Goal: Information Seeking & Learning: Learn about a topic

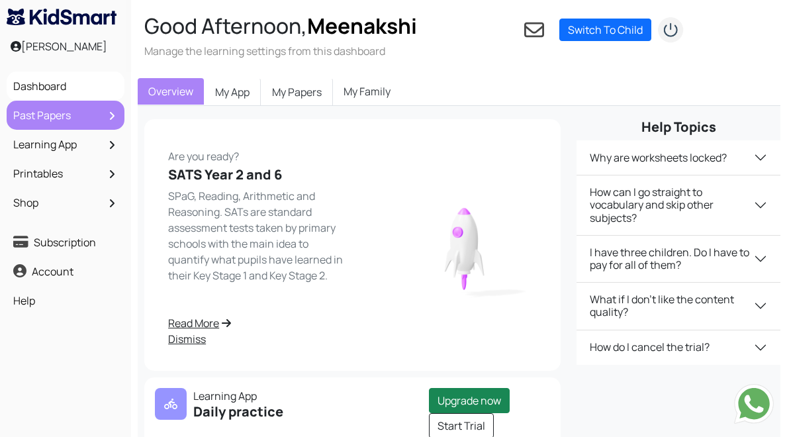
click at [73, 116] on link "Past Papers" at bounding box center [65, 115] width 111 height 23
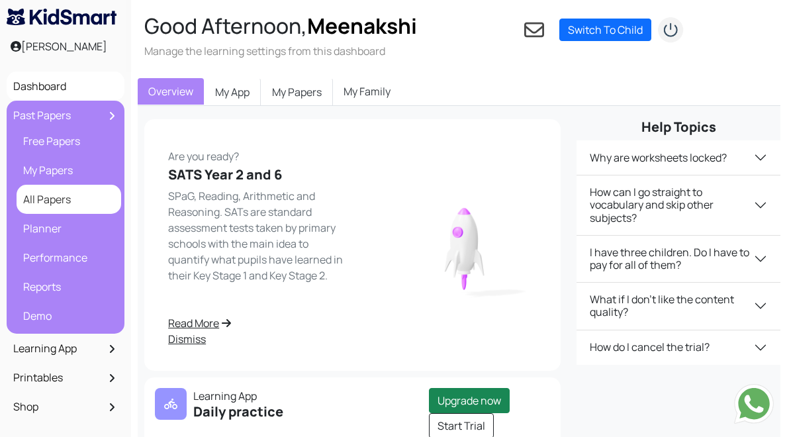
click at [58, 203] on link "All Papers" at bounding box center [69, 199] width 98 height 23
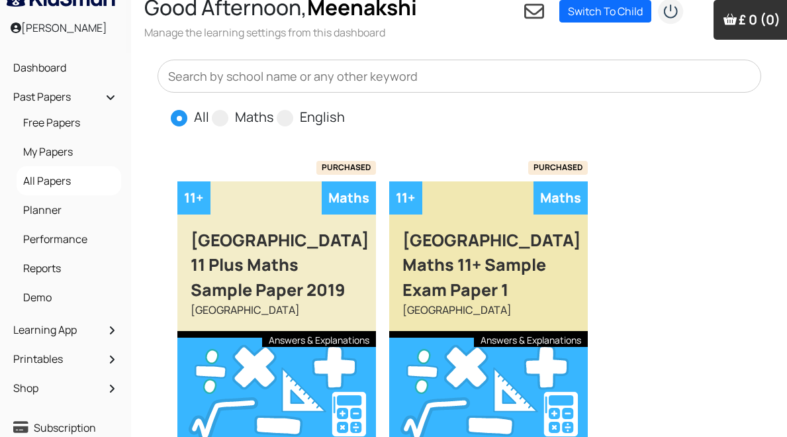
scroll to position [19, 0]
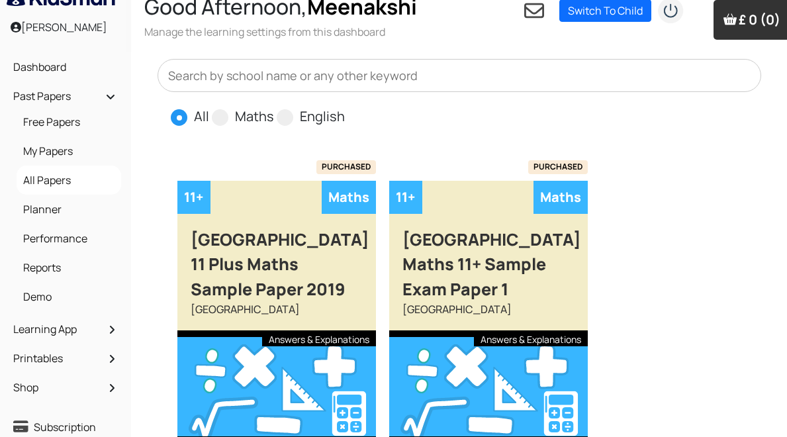
click at [313, 86] on input "text" at bounding box center [460, 75] width 604 height 33
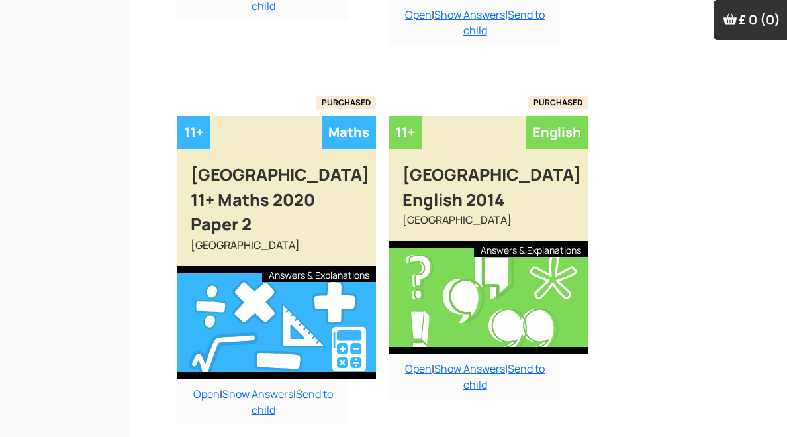
scroll to position [846, 0]
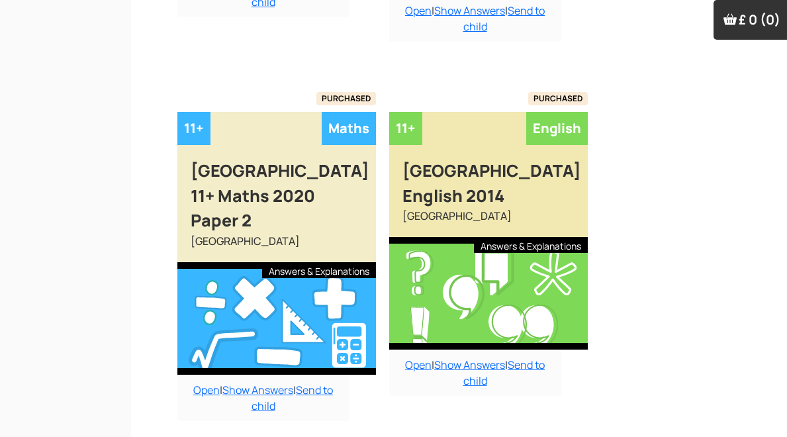
type input "latymer upper"
click at [503, 191] on div "Latymer Upper School English 2014" at bounding box center [488, 176] width 199 height 63
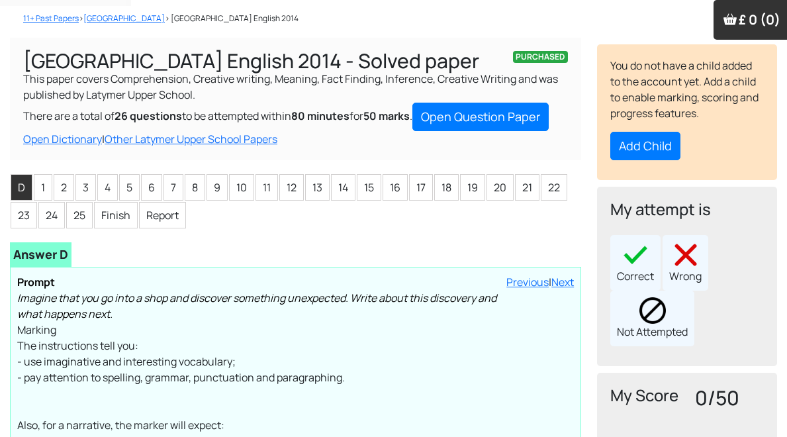
scroll to position [59, 0]
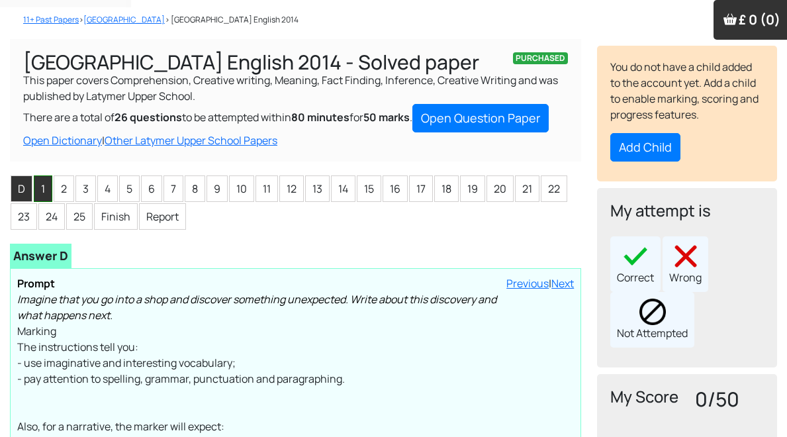
click at [46, 193] on li "1" at bounding box center [43, 188] width 19 height 26
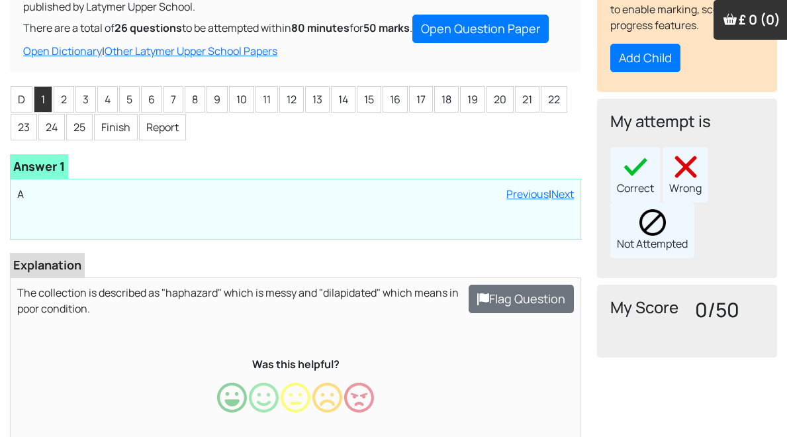
scroll to position [4, 0]
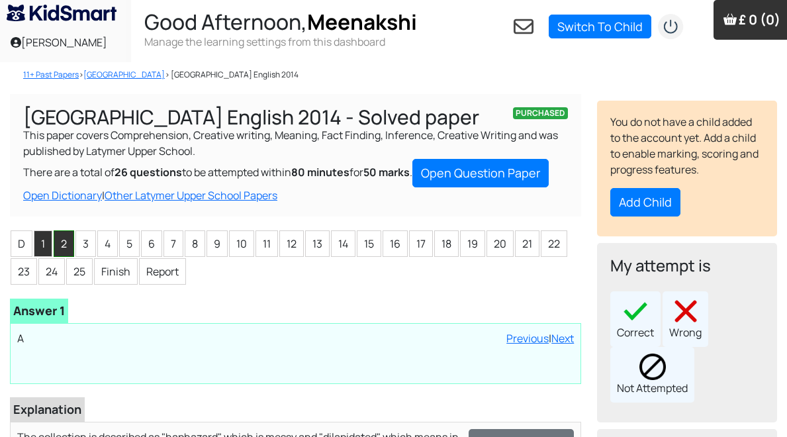
click at [62, 248] on li "2" at bounding box center [64, 243] width 21 height 26
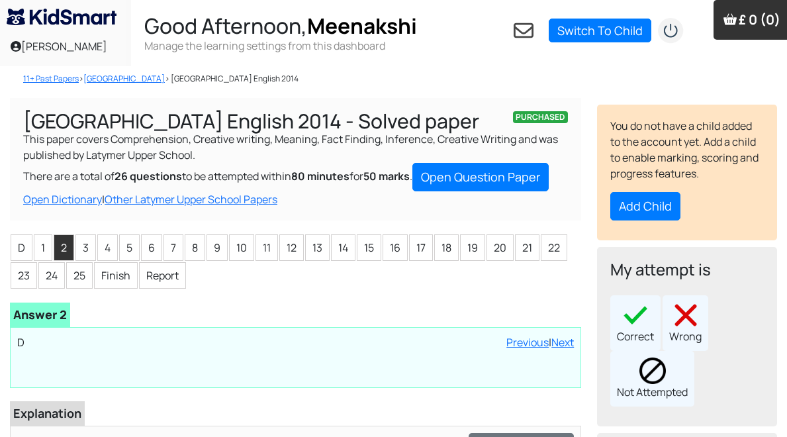
scroll to position [0, 0]
